Goal: Task Accomplishment & Management: Complete application form

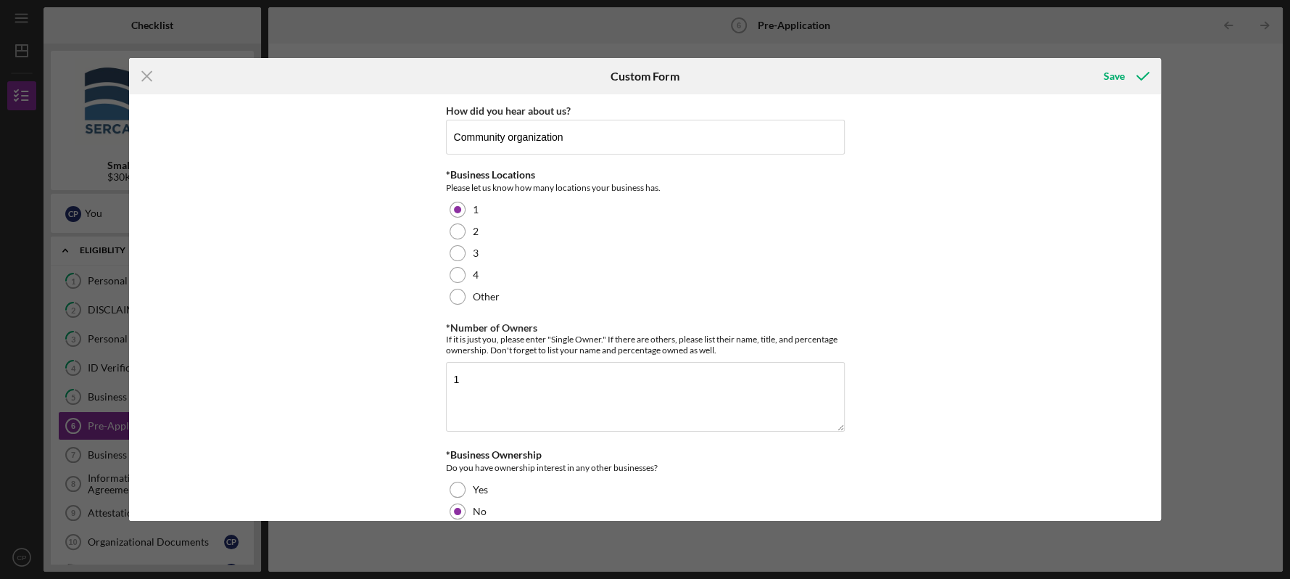
scroll to position [304, 0]
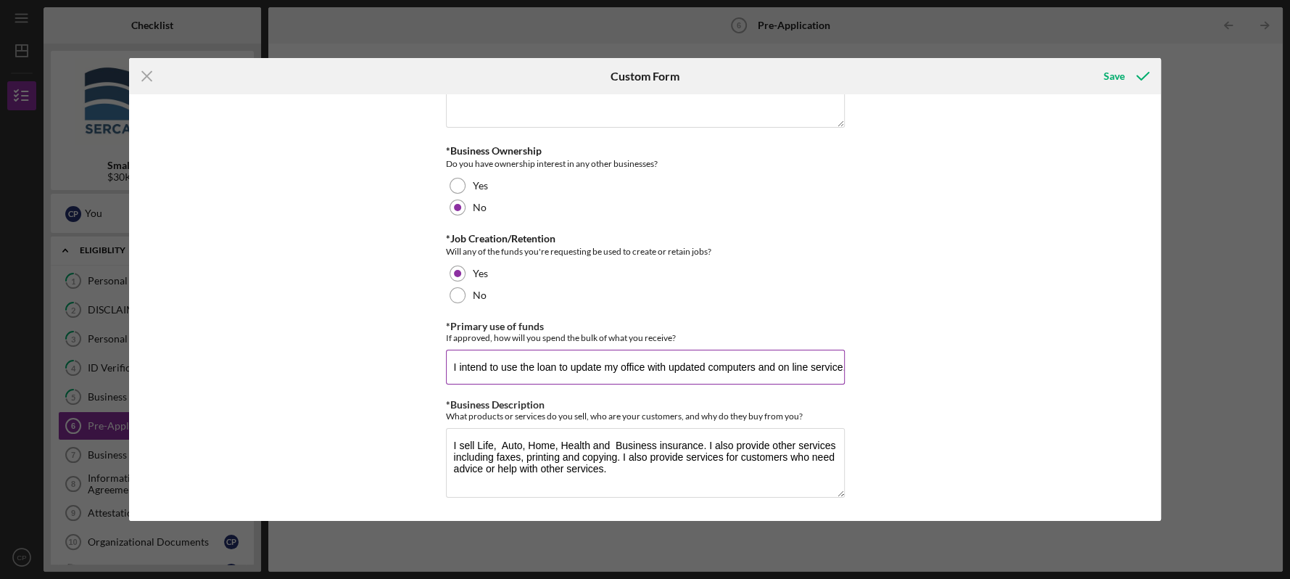
click at [840, 365] on input "I intend to use the loan to update my office with updated computers and on line…" at bounding box center [645, 367] width 399 height 35
click at [830, 379] on input "I intend to use the loan to update my office with updated computers and on line…" at bounding box center [645, 367] width 399 height 35
click at [446, 363] on input "I intend to use the loan to update my office with updated computers and on line…" at bounding box center [645, 367] width 399 height 35
click at [1089, 62] on button "Save" at bounding box center [1125, 76] width 72 height 29
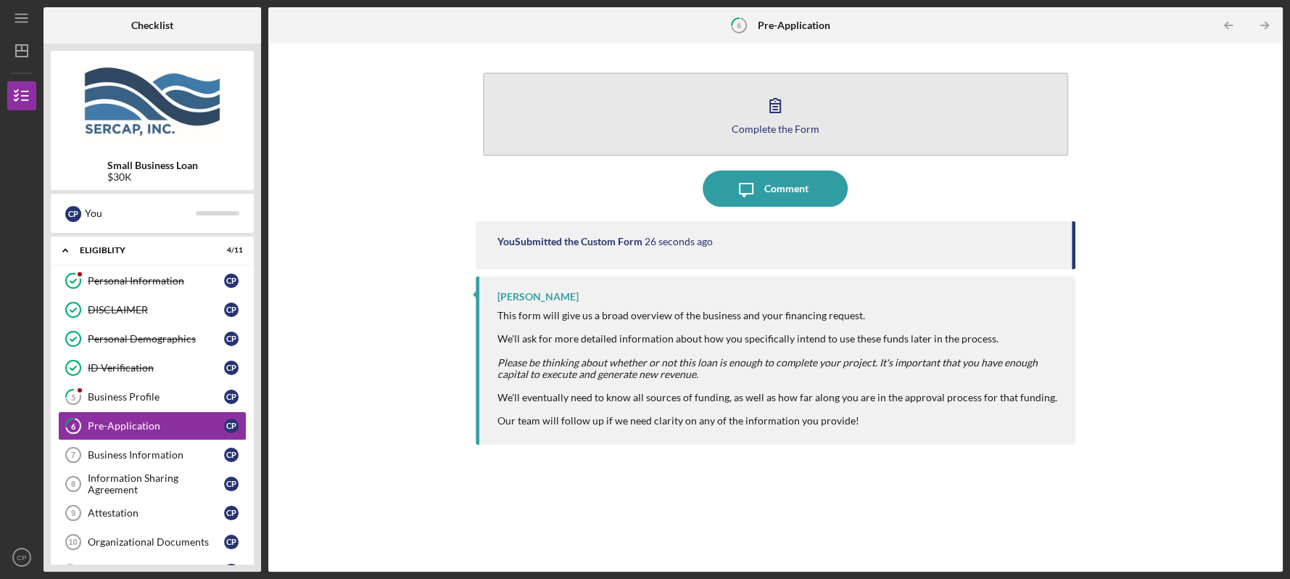
click at [762, 130] on div "Complete the Form" at bounding box center [776, 128] width 88 height 11
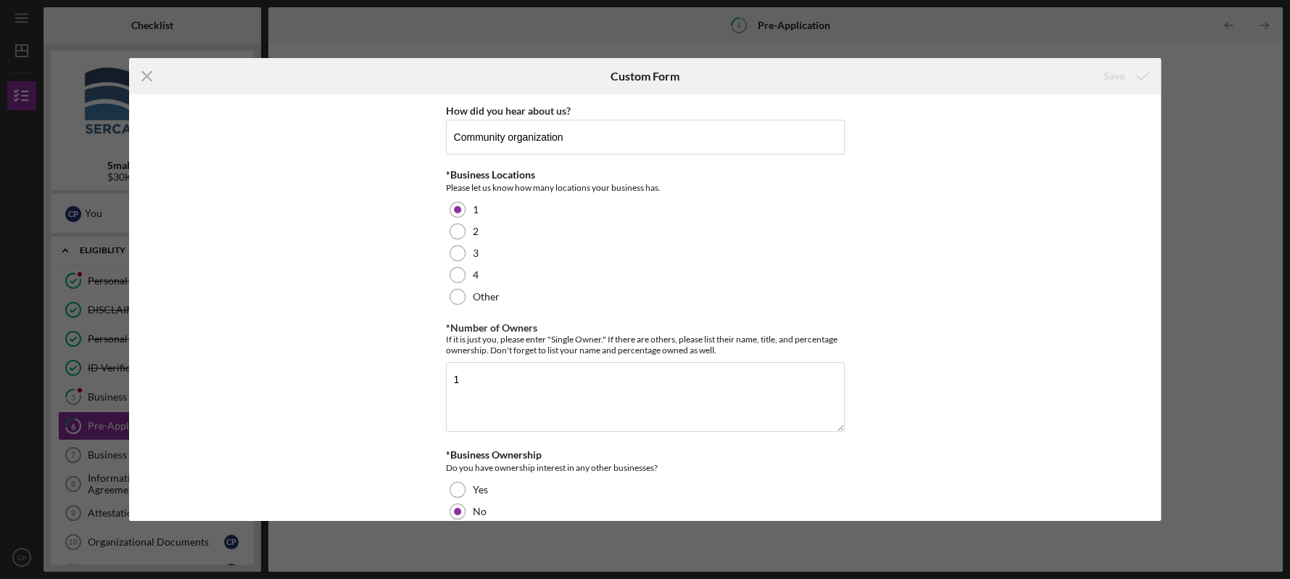
scroll to position [304, 0]
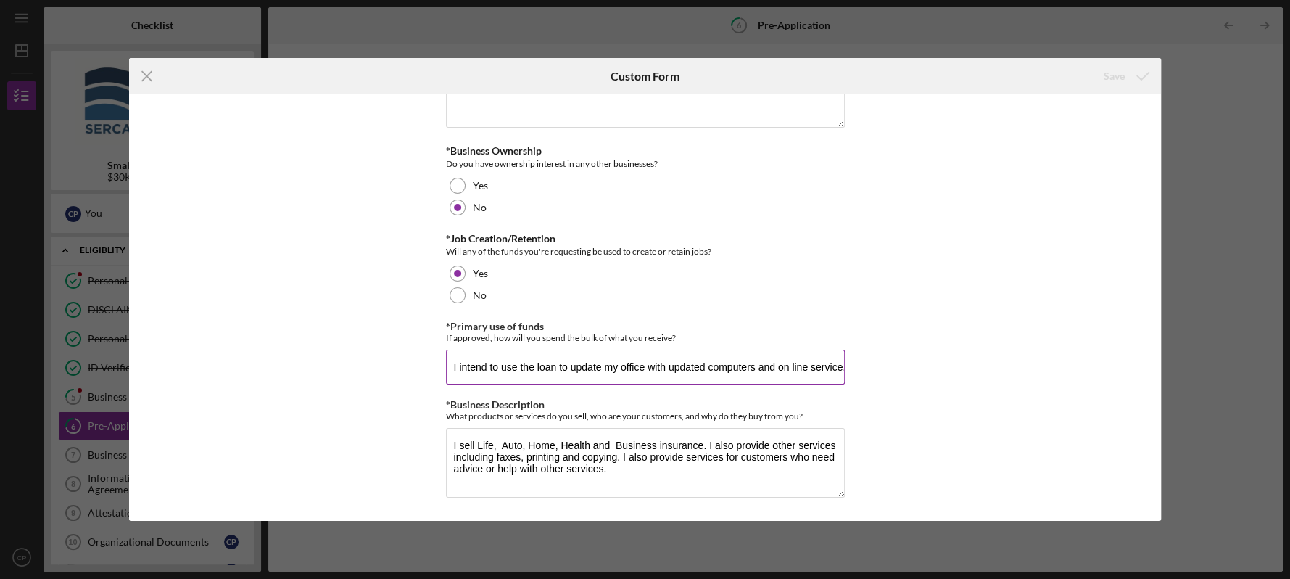
click at [837, 368] on input "I intend to use the loan to update my office with updated computers and on line…" at bounding box center [645, 367] width 399 height 35
click at [841, 366] on input "I intend to use the loan to update my office with updated computers and on line…" at bounding box center [645, 367] width 399 height 35
click at [566, 364] on input ". I also intend to pay other business loans and to increase my revenue.s includ…" at bounding box center [645, 367] width 399 height 35
click at [571, 370] on input ". I also intend to pay other business loans and to increase my revenue.s includ…" at bounding box center [645, 367] width 399 height 35
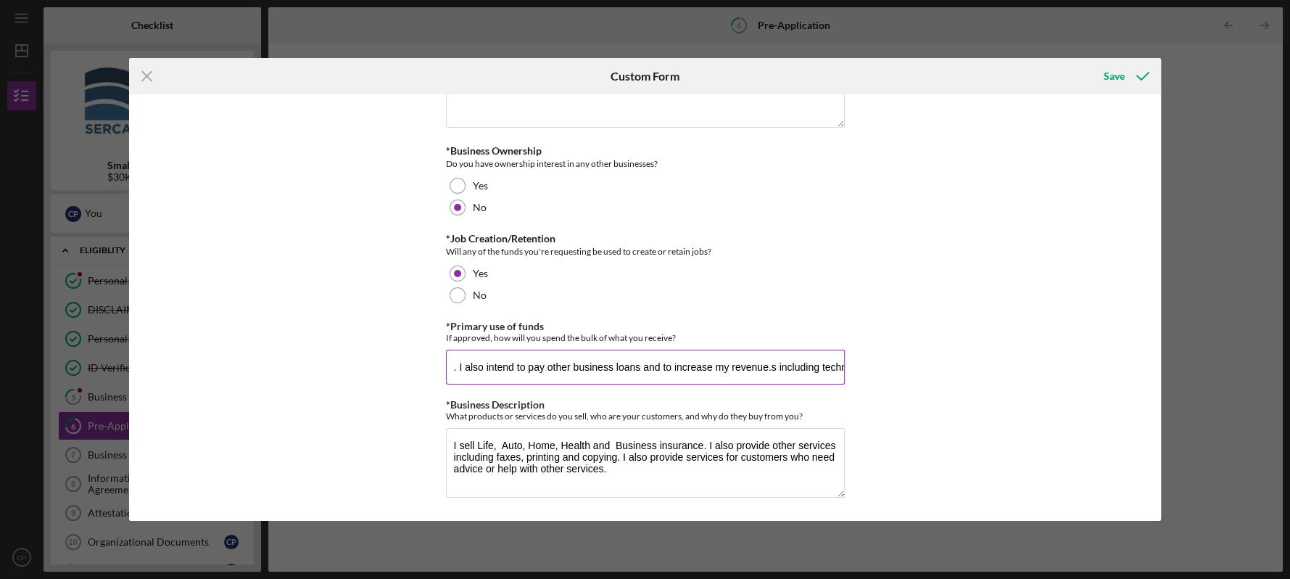
click at [571, 366] on input ". I also intend to pay other business loans and to increase my revenue.s includ…" at bounding box center [645, 367] width 399 height 35
click at [643, 366] on input ". I also intend to pay off business loans and to increase my revenue.s includin…" at bounding box center [645, 367] width 399 height 35
click at [741, 368] on input ". I also intend to pay off business loans to increase my revenue.s including te…" at bounding box center [645, 367] width 399 height 35
click at [839, 368] on input ". I also intend to pay off business loans to increase my revenue, including tec…" at bounding box center [645, 367] width 399 height 35
click at [456, 367] on input ". I also intend to pay off business loans to increase my revenue, including tec…" at bounding box center [645, 367] width 399 height 35
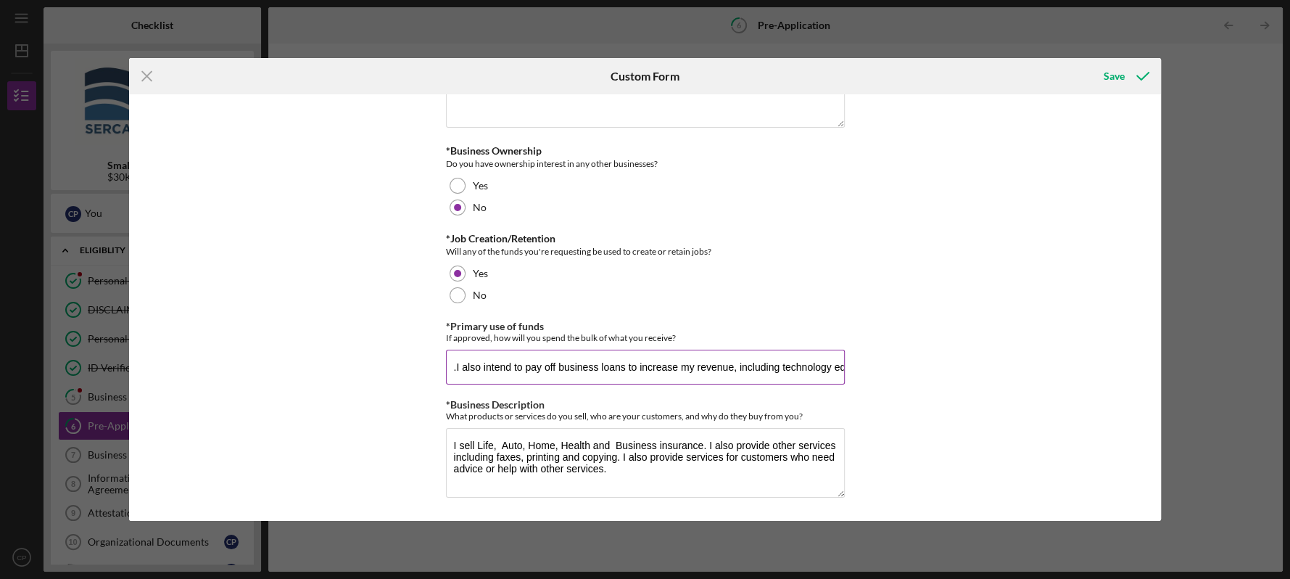
type input "I also intend to pay off business loans to increase my revenue, including techn…"
